Goal: Task Accomplishment & Management: Manage account settings

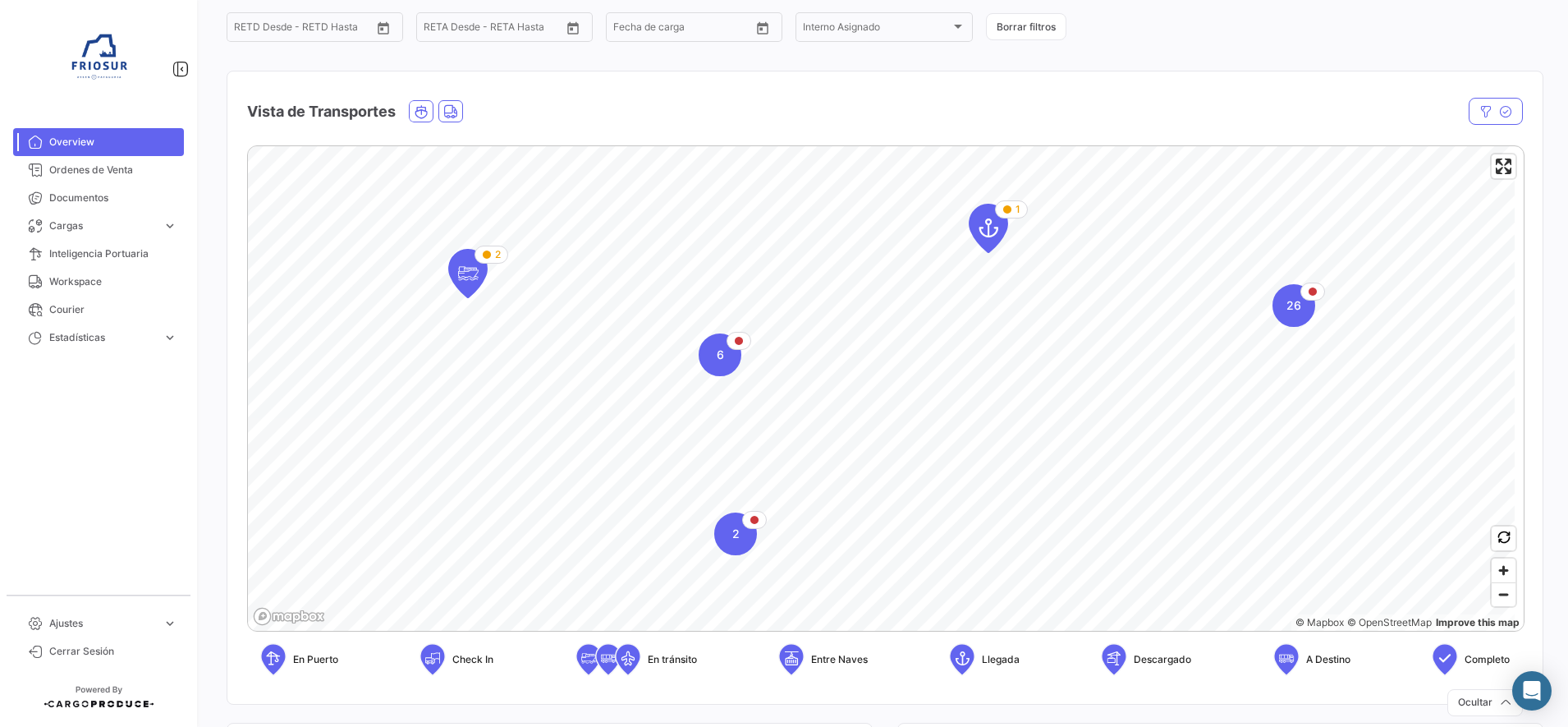
scroll to position [205, 0]
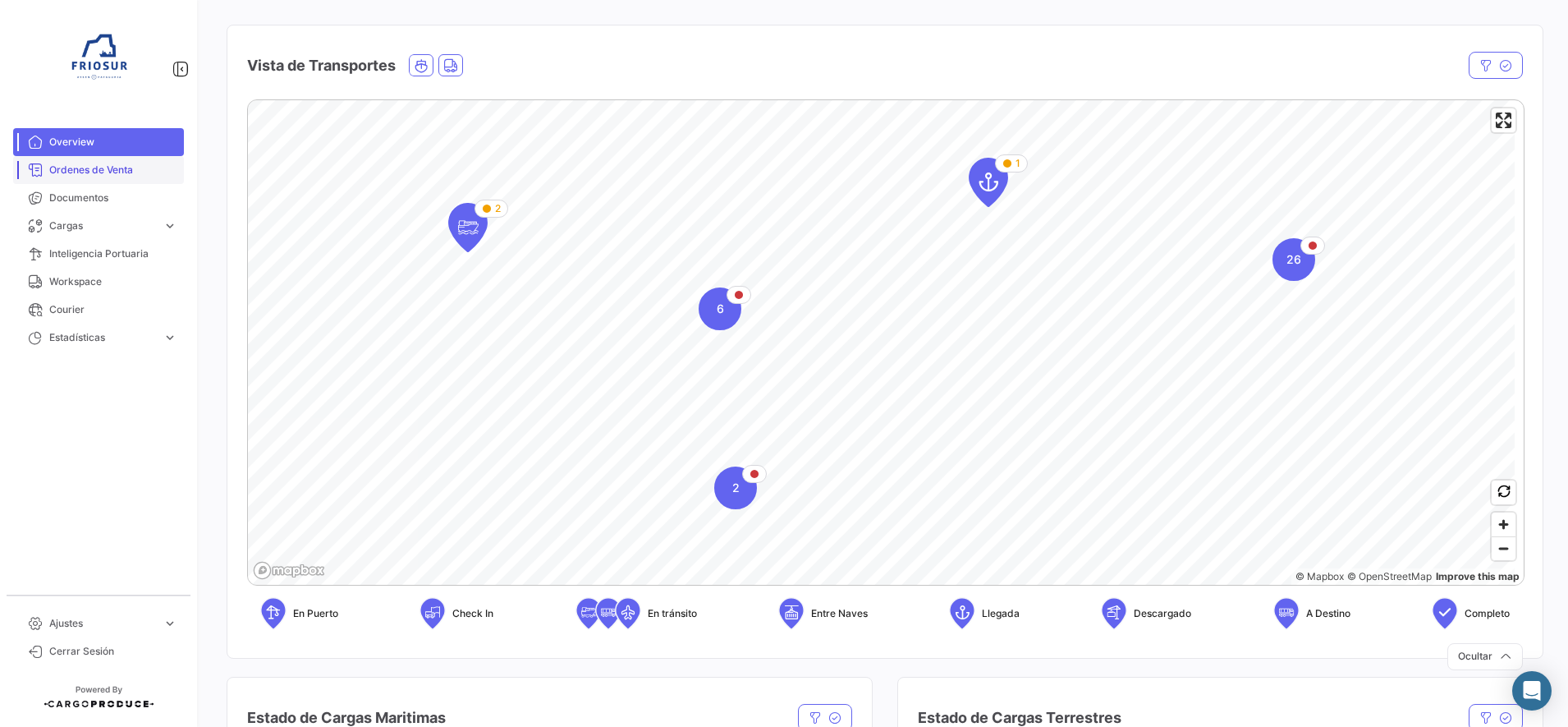
click at [111, 180] on link "Ordenes de Venta" at bounding box center [99, 169] width 171 height 28
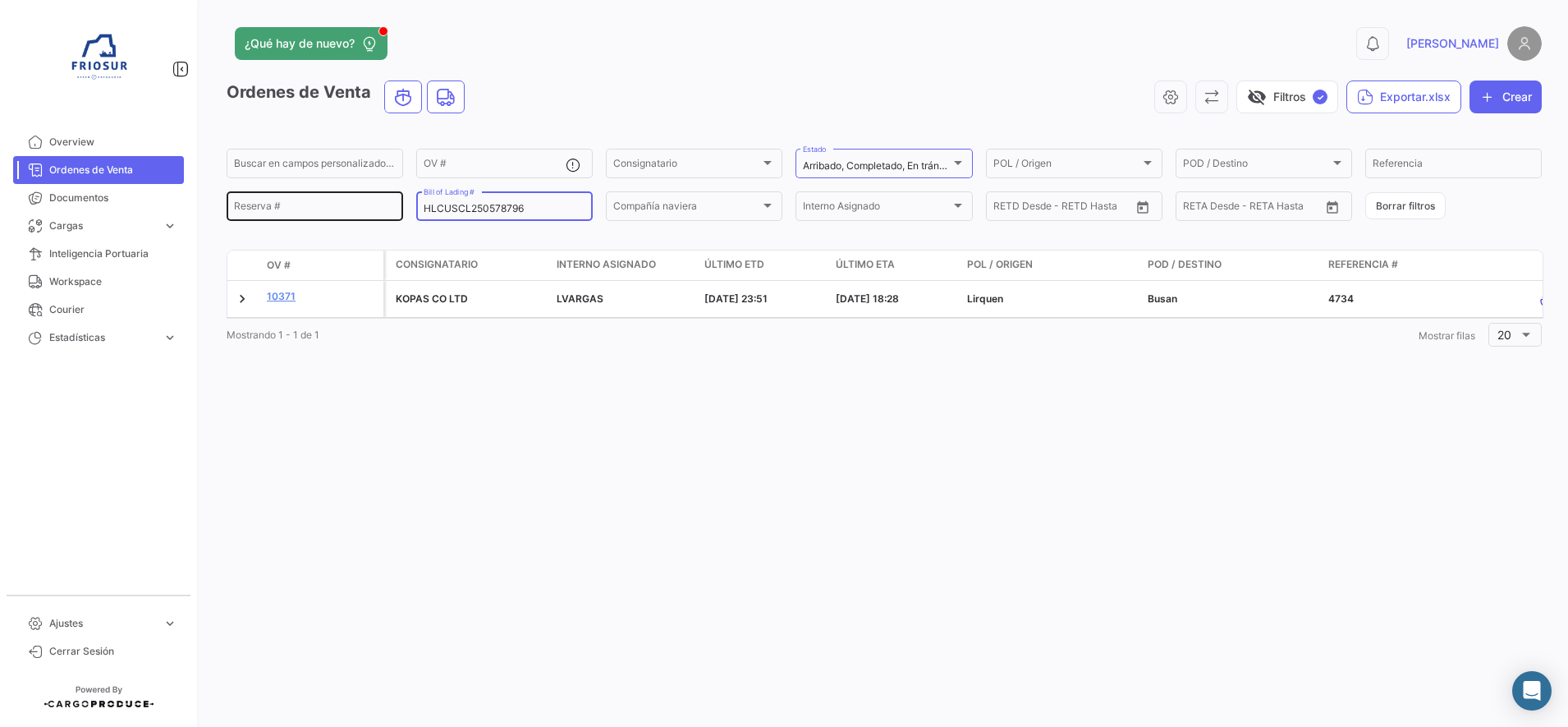
drag, startPoint x: 531, startPoint y: 203, endPoint x: 292, endPoint y: 203, distance: 239.0
click at [0, 0] on div "Buscar en campos personalizados... OV # Consignatario Consignatario Arribado, C…" at bounding box center [0, 0] width 0 height 0
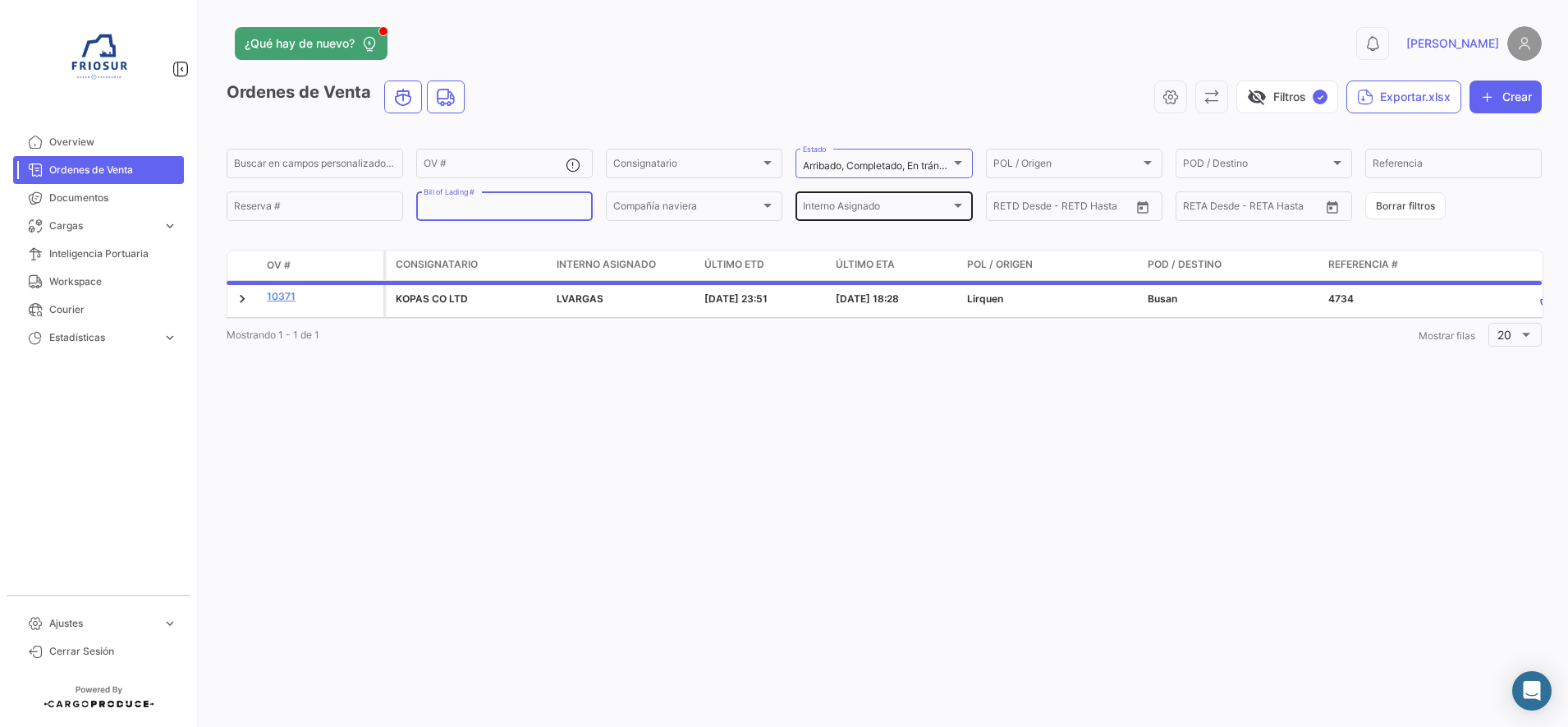
click at [871, 217] on div "Interno Asignado Interno Asignado" at bounding box center [884, 205] width 162 height 32
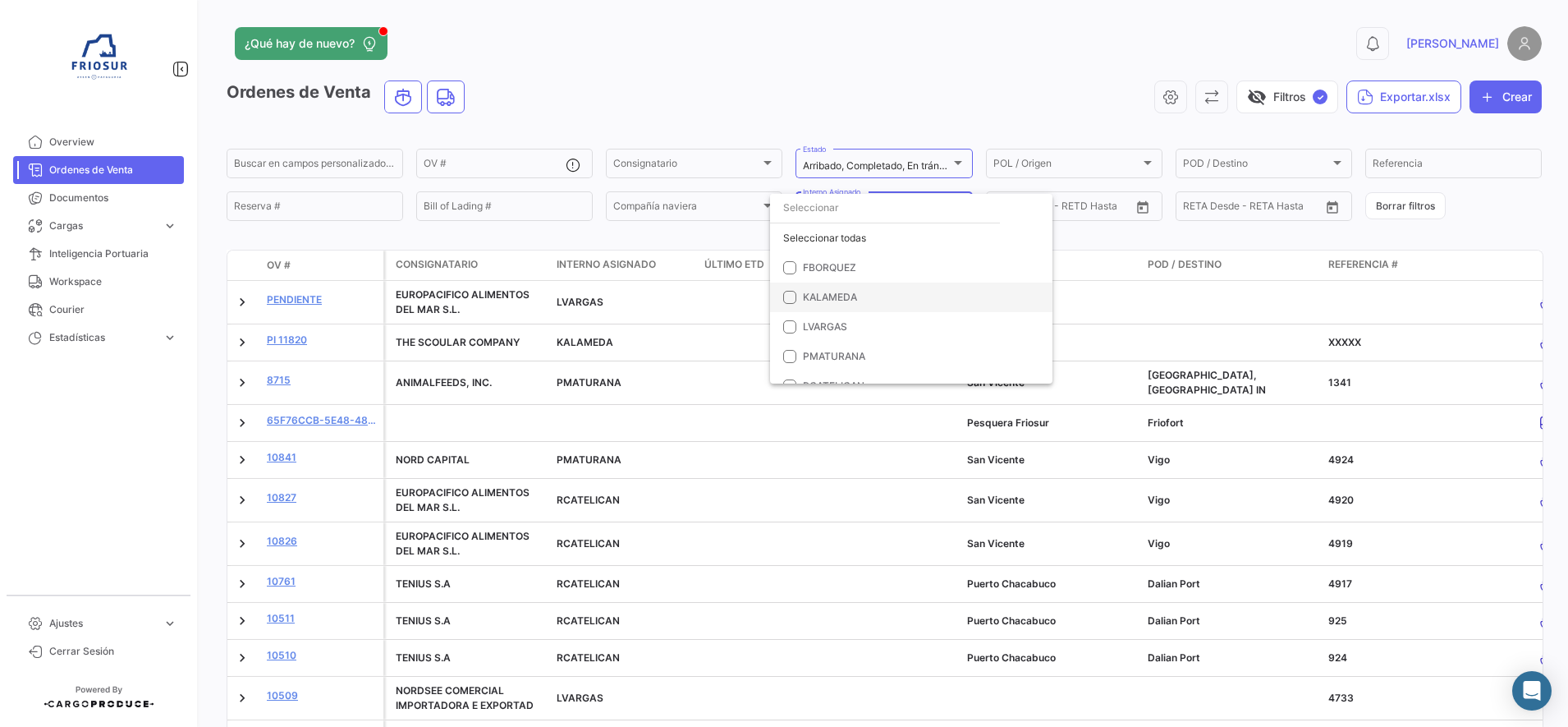
click at [791, 302] on mat-pseudo-checkbox at bounding box center [789, 297] width 14 height 14
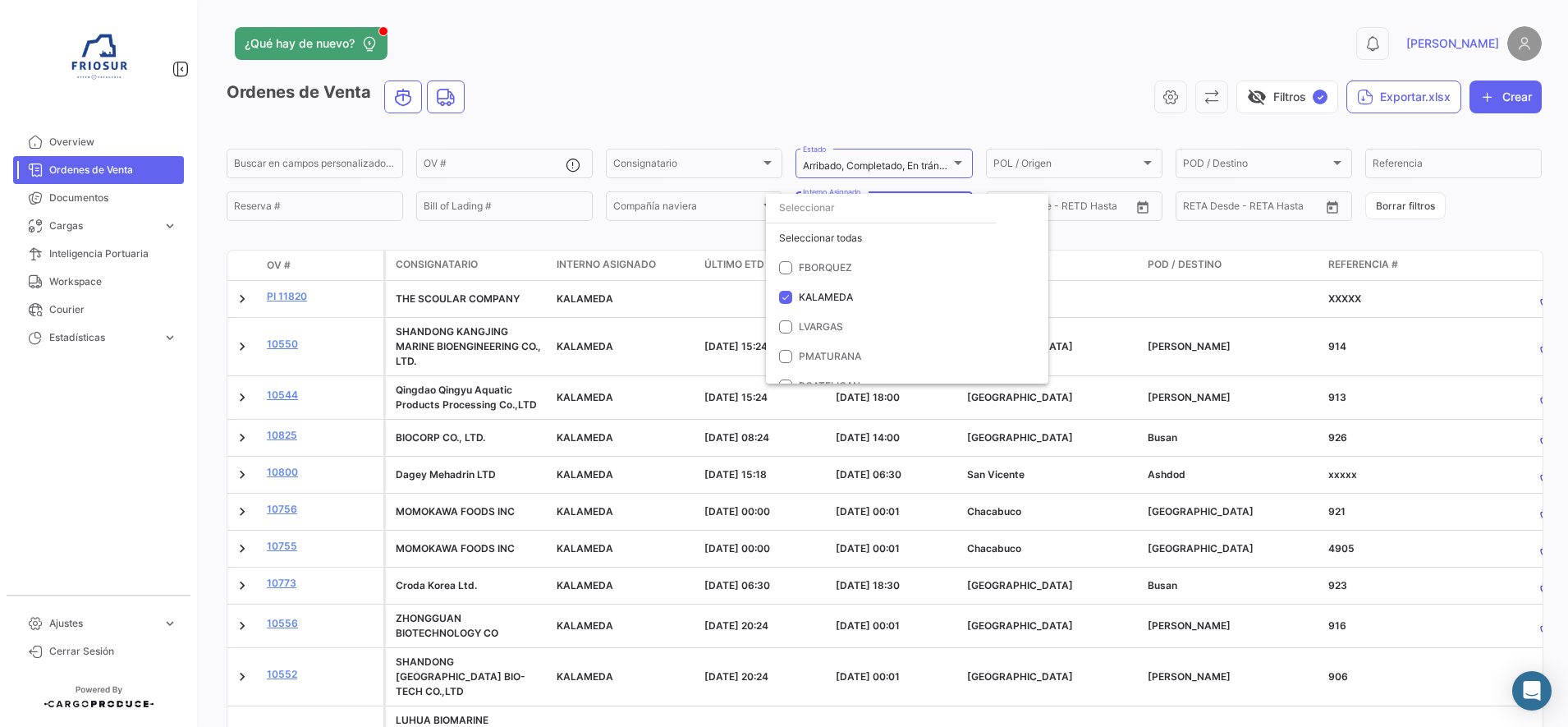
click at [715, 78] on div at bounding box center [784, 363] width 1568 height 727
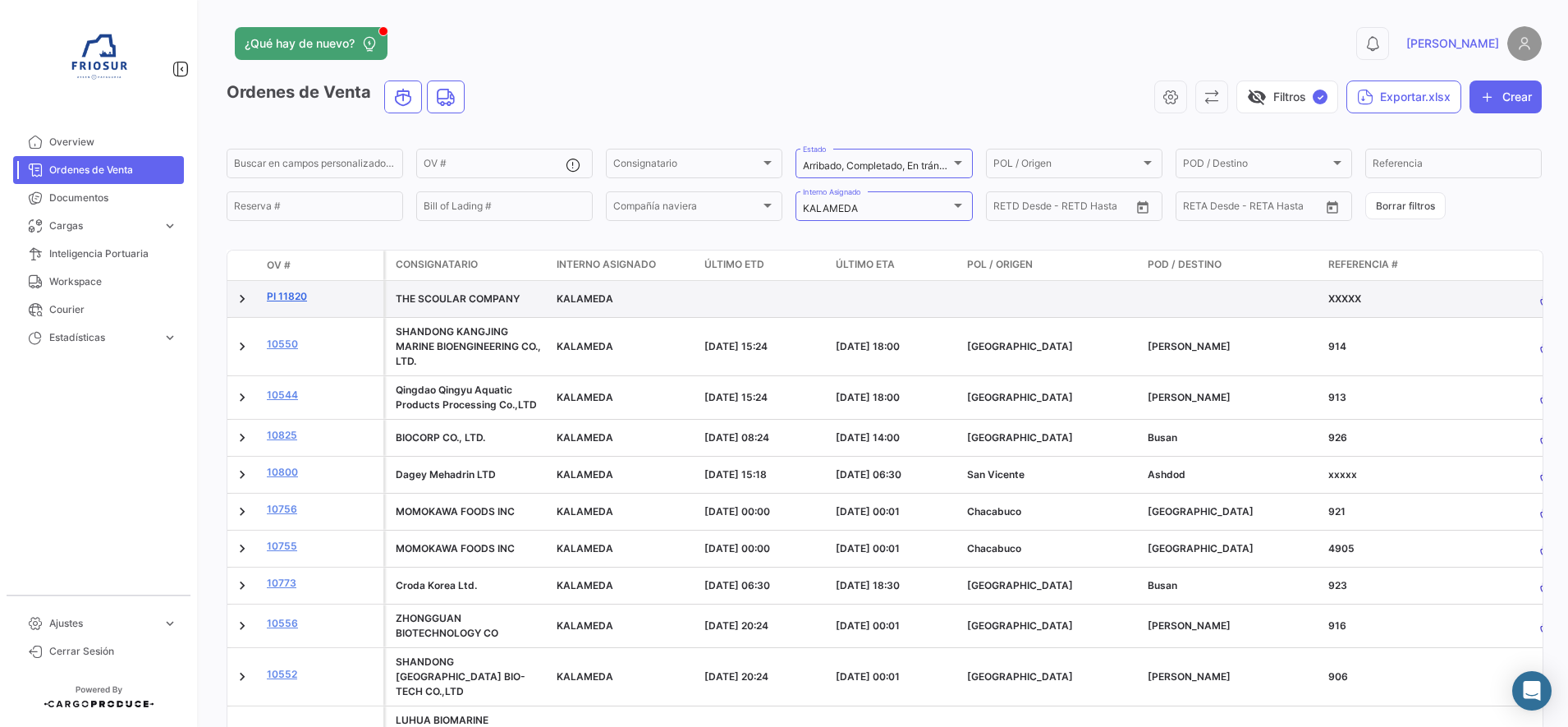
click at [293, 296] on link "PI 11820" at bounding box center [322, 296] width 110 height 14
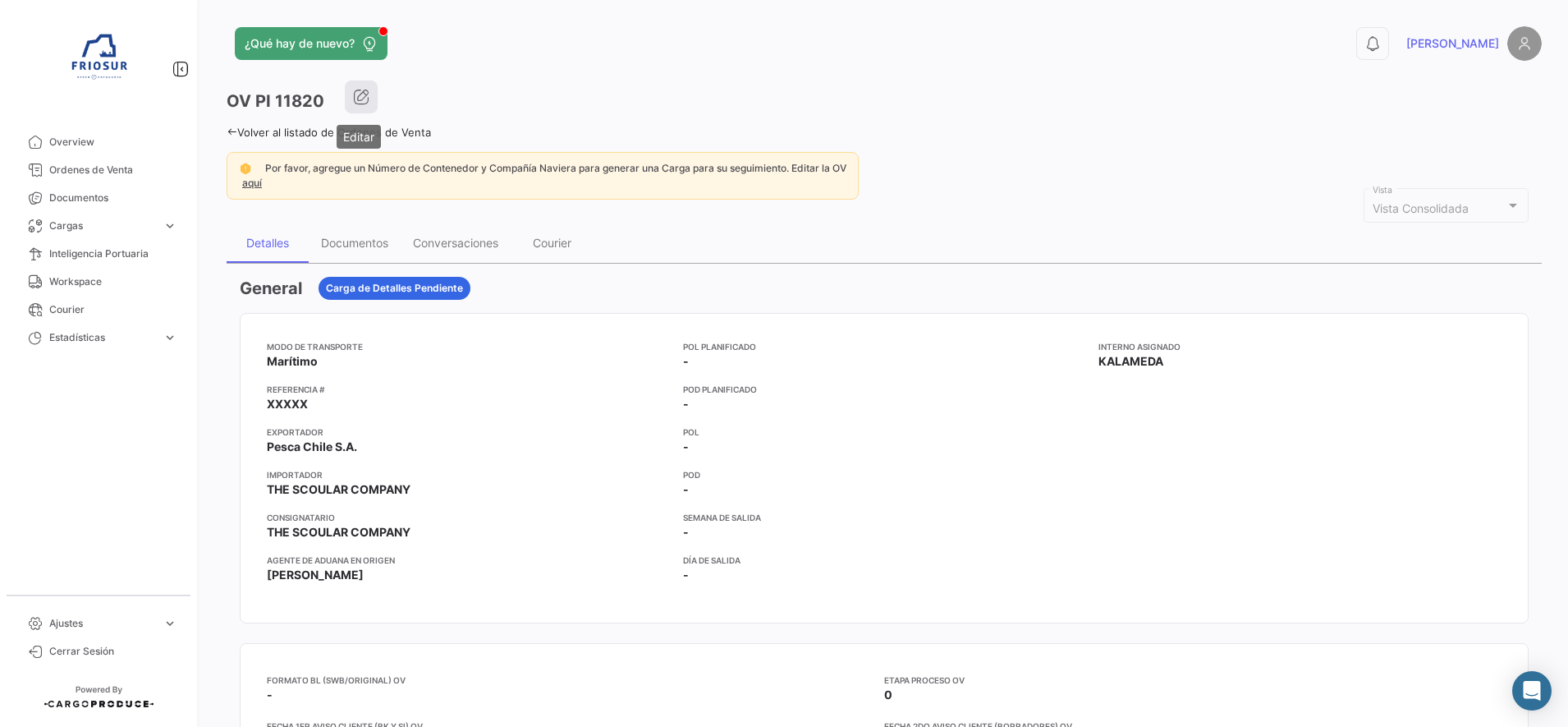
click at [358, 88] on button "button" at bounding box center [361, 96] width 32 height 32
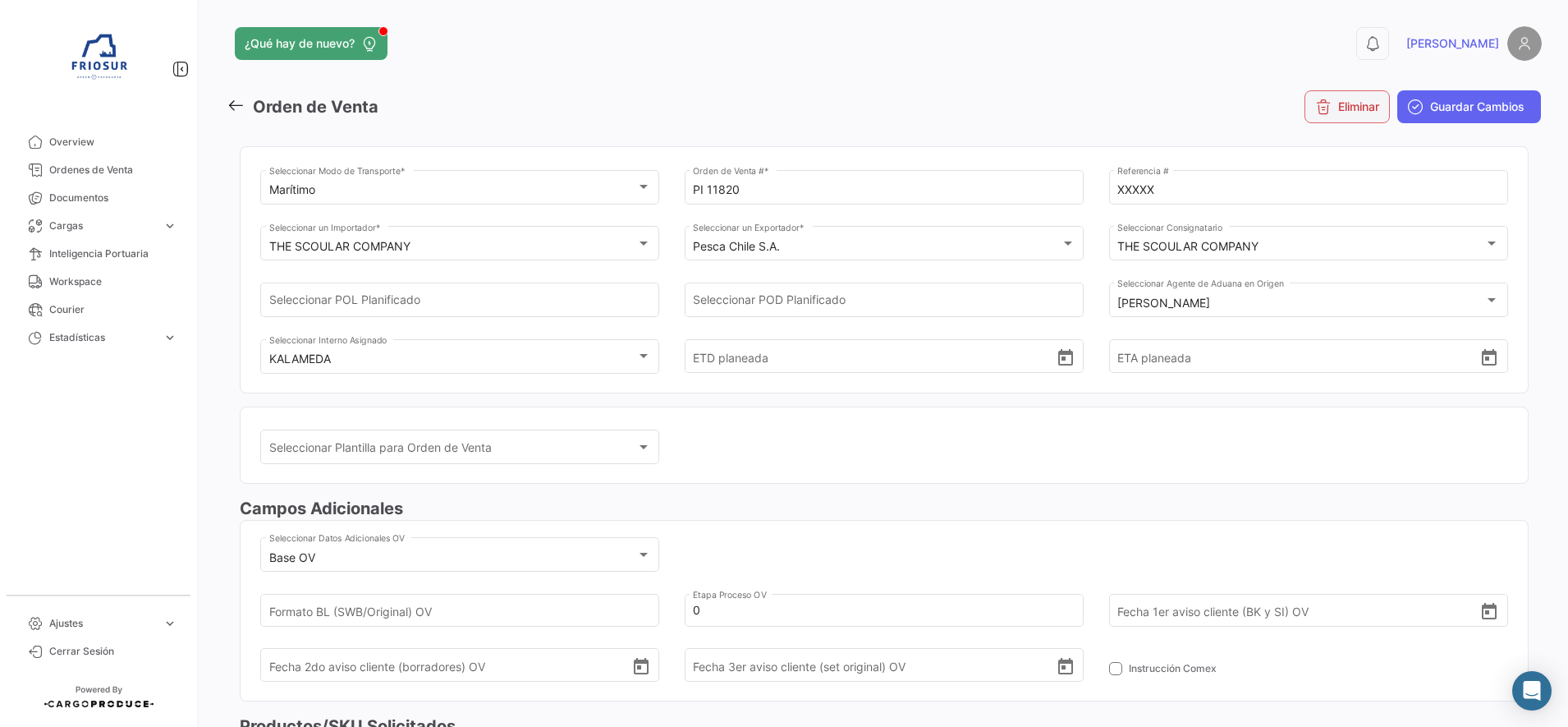
click at [1339, 95] on button "Eliminar" at bounding box center [1346, 106] width 86 height 32
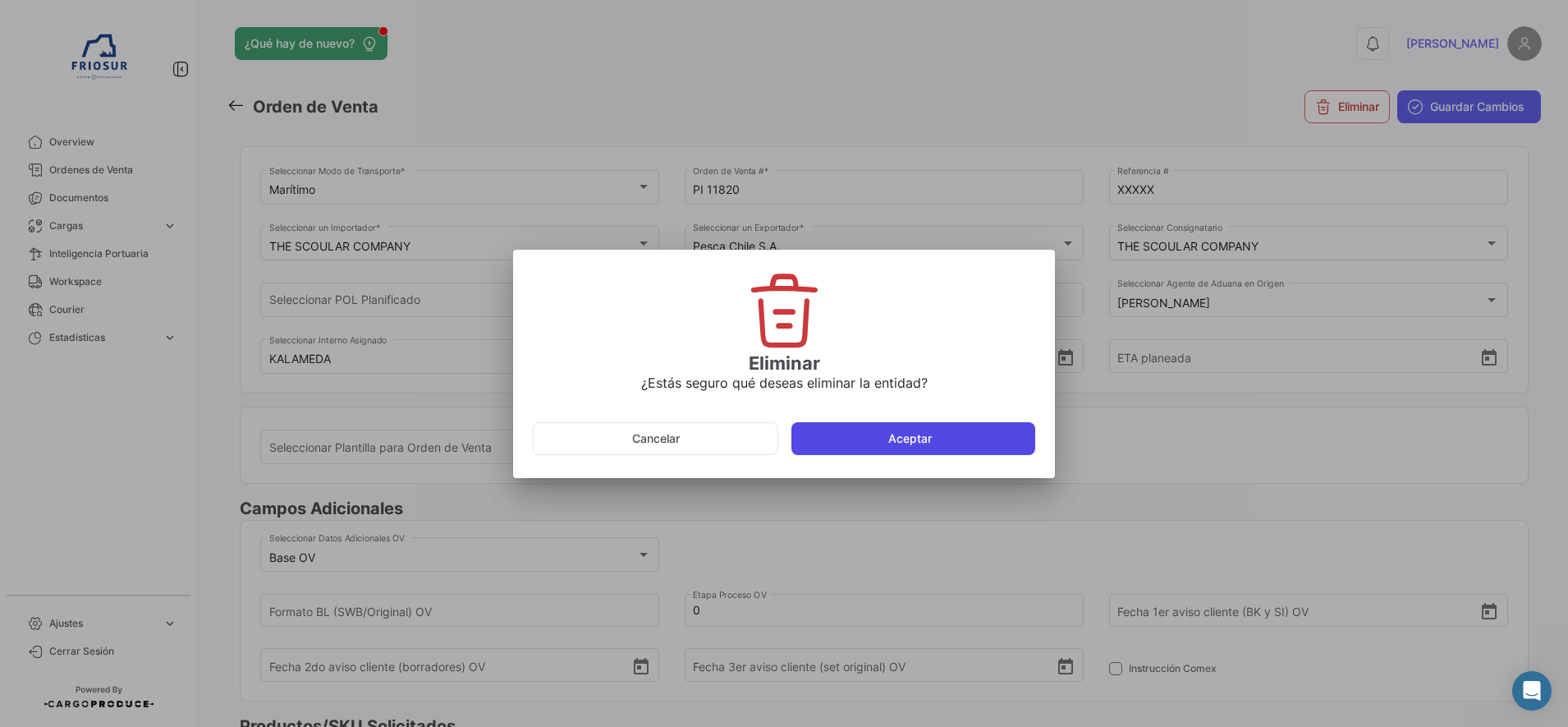
click at [893, 444] on button "Aceptar" at bounding box center [913, 438] width 244 height 32
